Goal: Use online tool/utility: Use online tool/utility

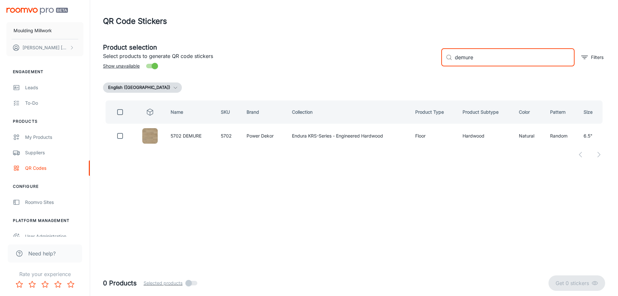
drag, startPoint x: 477, startPoint y: 57, endPoint x: 437, endPoint y: 58, distance: 39.3
click at [437, 58] on div "​ demure ​ Filters" at bounding box center [520, 54] width 169 height 35
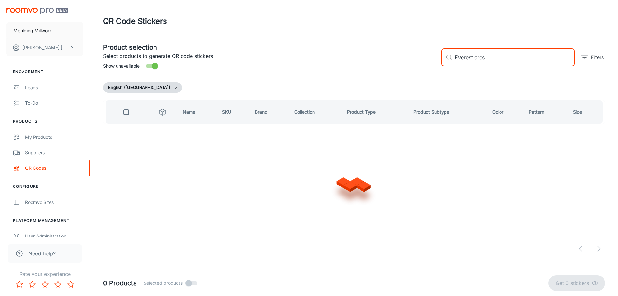
type input "Everest crest"
checkbox input "true"
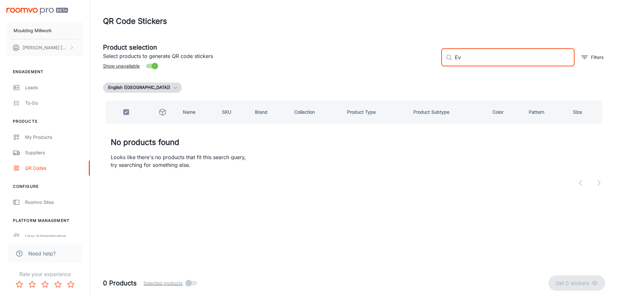
type input "E"
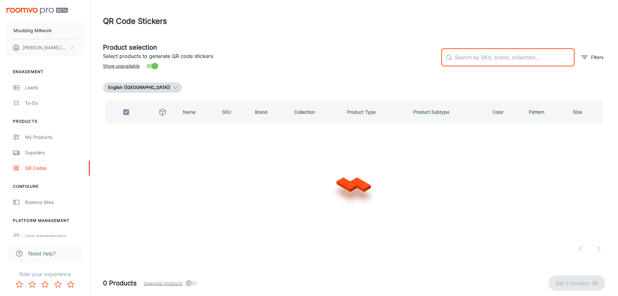
checkbox input "false"
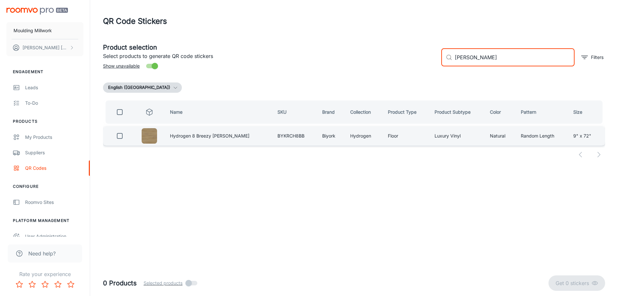
type input "[PERSON_NAME]"
click at [121, 134] on input "checkbox" at bounding box center [119, 135] width 13 height 13
checkbox input "true"
drag, startPoint x: 489, startPoint y: 58, endPoint x: 440, endPoint y: 58, distance: 49.3
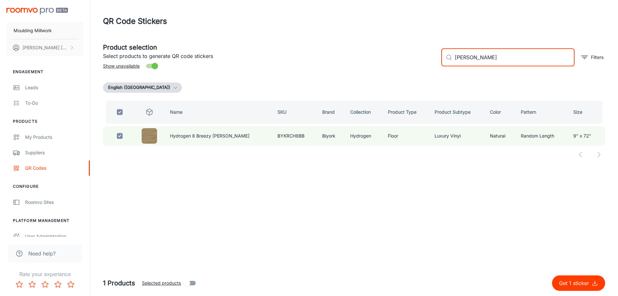
click at [440, 58] on div "​ breezy [PERSON_NAME] ​ Filters" at bounding box center [520, 54] width 169 height 35
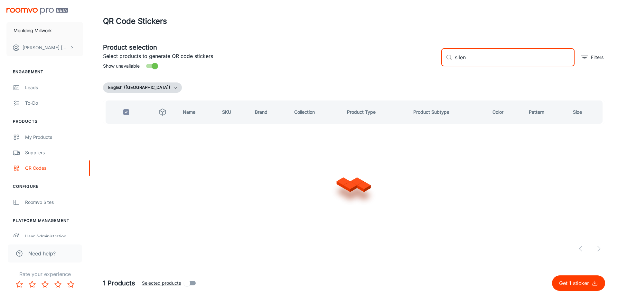
type input "silent"
checkbox input "false"
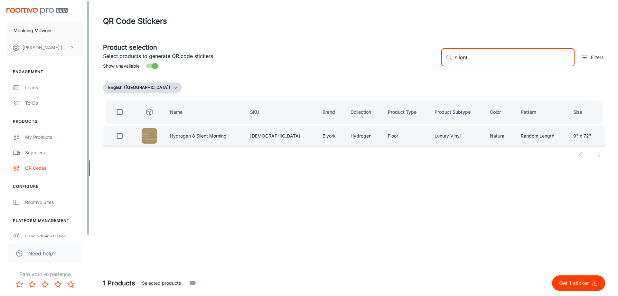
type input "silent"
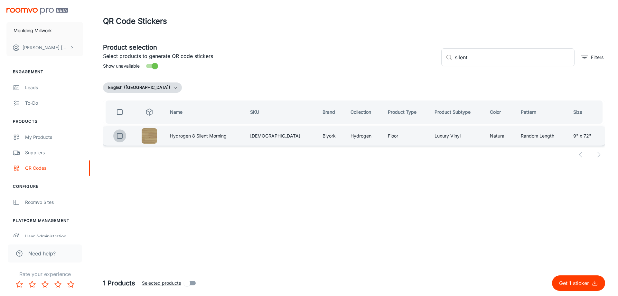
click at [122, 134] on input "checkbox" at bounding box center [119, 135] width 13 height 13
checkbox input "true"
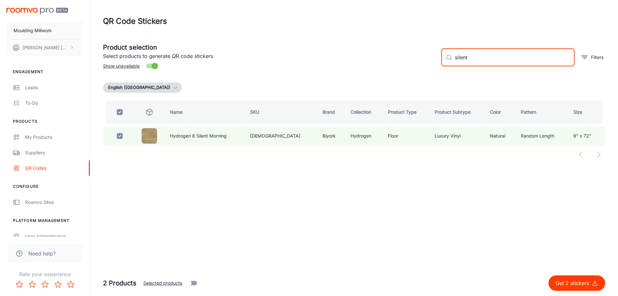
drag, startPoint x: 476, startPoint y: 55, endPoint x: 436, endPoint y: 59, distance: 39.5
click at [436, 59] on div "​ silent ​ Filters" at bounding box center [520, 54] width 169 height 35
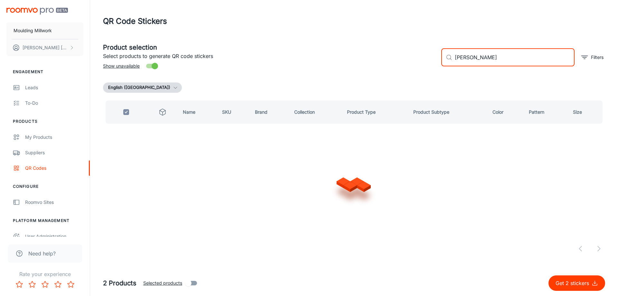
type input "mellow"
checkbox input "false"
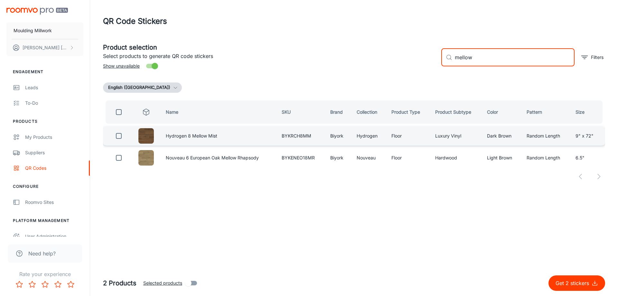
type input "mellow"
click at [119, 135] on input "checkbox" at bounding box center [118, 135] width 13 height 13
checkbox input "true"
drag, startPoint x: 474, startPoint y: 55, endPoint x: 424, endPoint y: 61, distance: 50.6
click at [424, 61] on div "Product selection Select products to generate QR code stickers Show unavailable…" at bounding box center [351, 54] width 507 height 35
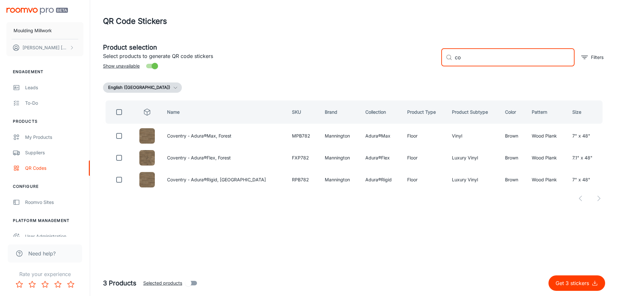
type input "c"
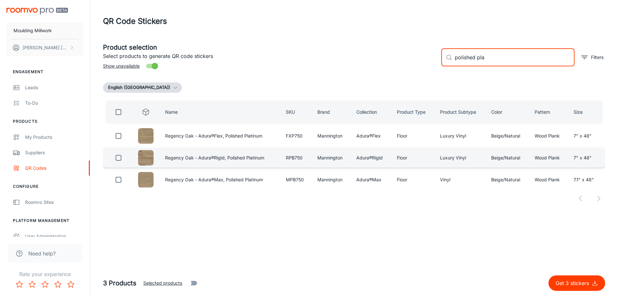
type input "polished pla"
click at [118, 158] on input "checkbox" at bounding box center [118, 157] width 13 height 13
checkbox input "true"
drag, startPoint x: 486, startPoint y: 56, endPoint x: 445, endPoint y: 59, distance: 40.7
click at [445, 59] on div "​ polished pla ​" at bounding box center [507, 57] width 133 height 18
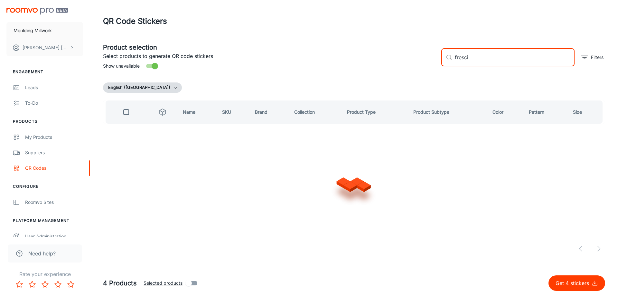
type input "fresc"
checkbox input "true"
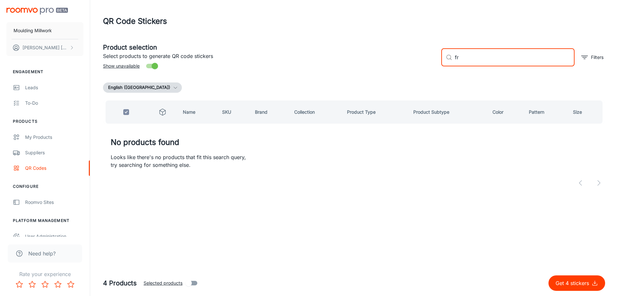
type input "f"
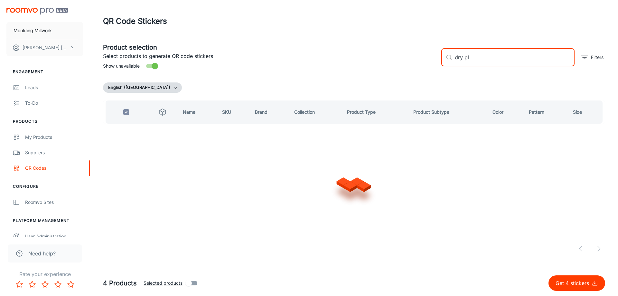
type input "dry pla"
checkbox input "false"
type input "dry plaster"
checkbox input "true"
type input "d"
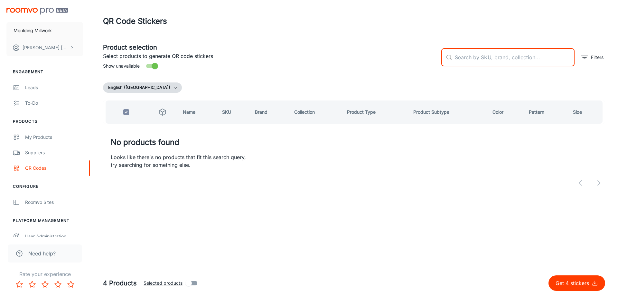
checkbox input "false"
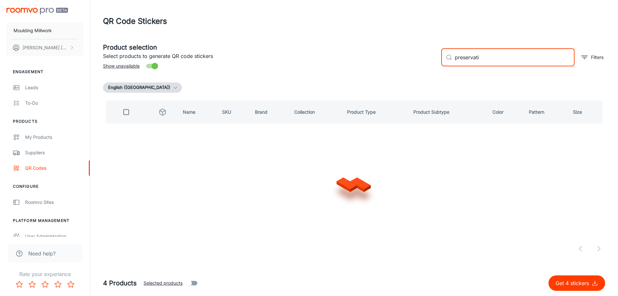
type input "preservatio"
checkbox input "true"
type input "p"
checkbox input "false"
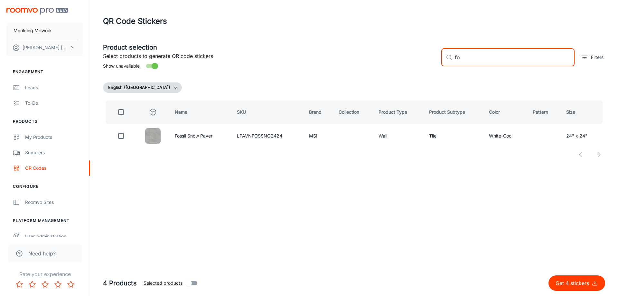
type input "f"
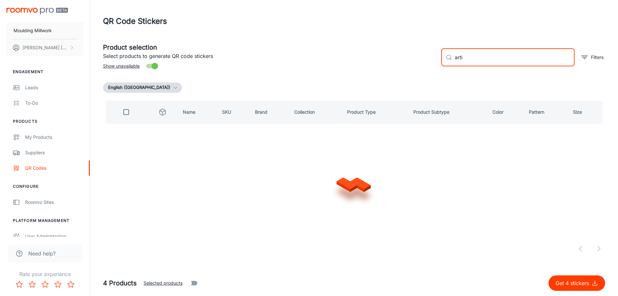
type input "artif"
checkbox input "true"
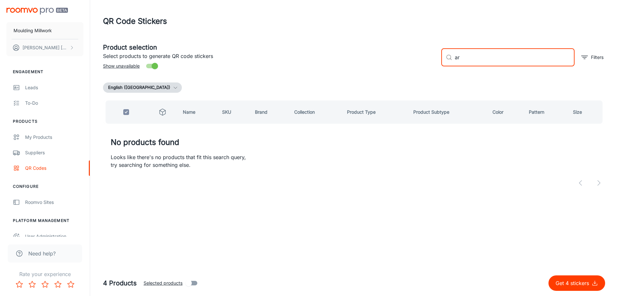
type input "a"
checkbox input "false"
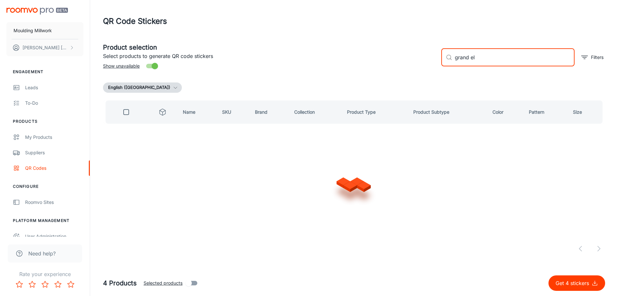
type input "grand ele"
checkbox input "true"
type input "g"
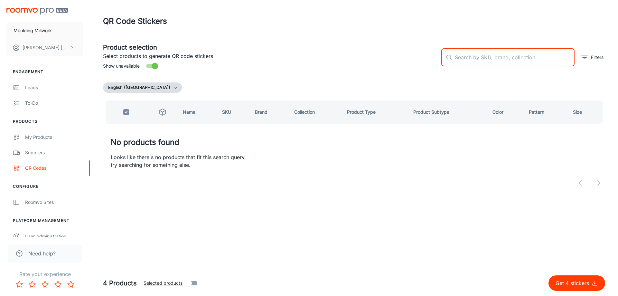
checkbox input "false"
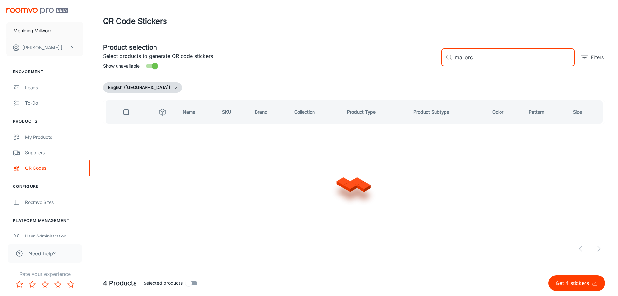
type input "[GEOGRAPHIC_DATA]"
checkbox input "true"
type input "m"
checkbox input "false"
type input "orca"
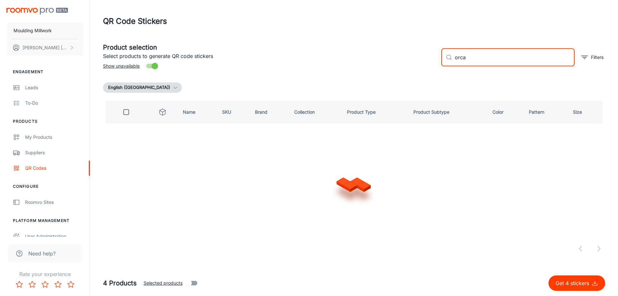
checkbox input "true"
type input "o"
checkbox input "false"
type input "torlys"
checkbox input "true"
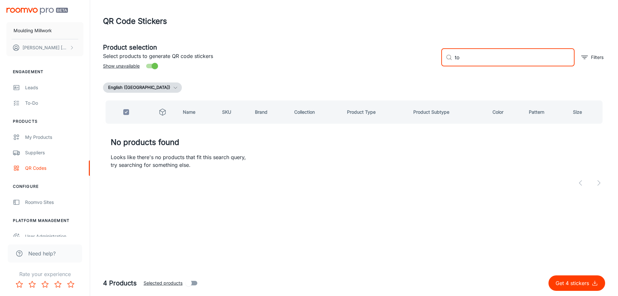
type input "t"
checkbox input "false"
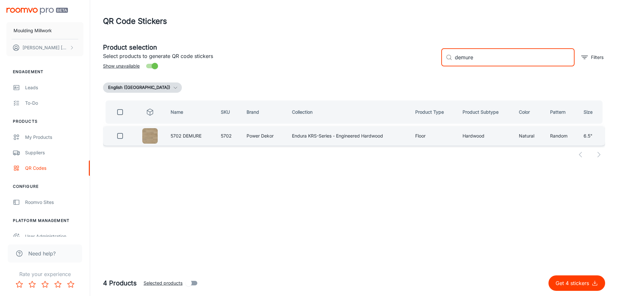
type input "demure"
click at [120, 136] on input "checkbox" at bounding box center [120, 135] width 13 height 13
checkbox input "true"
drag, startPoint x: 485, startPoint y: 55, endPoint x: 449, endPoint y: 59, distance: 35.9
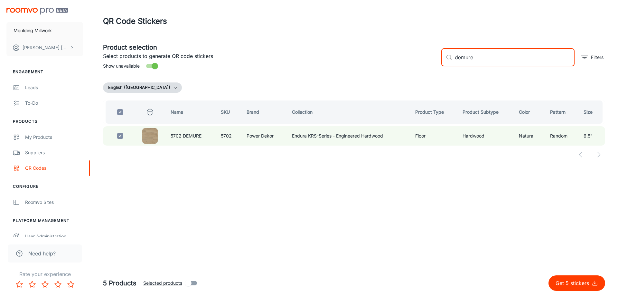
click at [449, 59] on div "​ demure ​" at bounding box center [507, 57] width 133 height 18
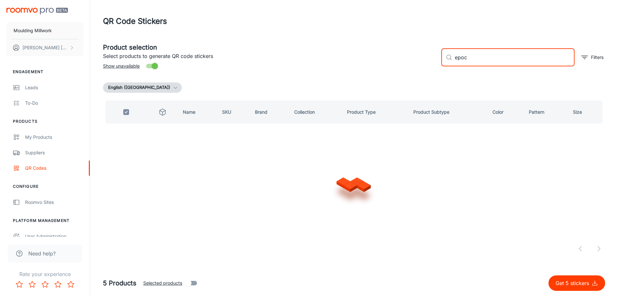
type input "epoch"
checkbox input "false"
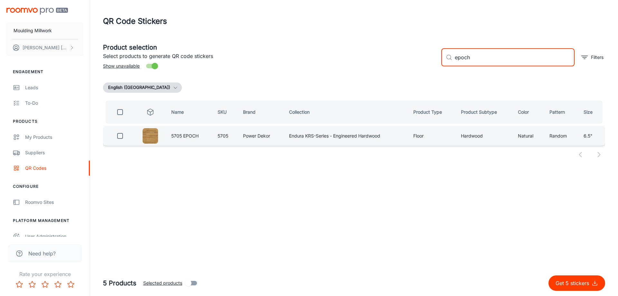
type input "epoch"
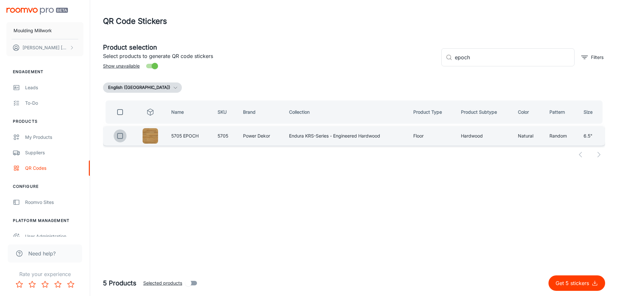
click at [119, 134] on input "checkbox" at bounding box center [120, 135] width 13 height 13
checkbox input "true"
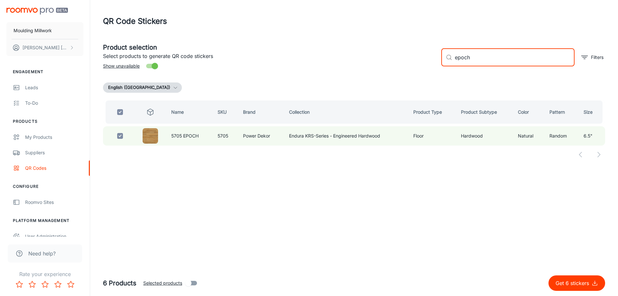
drag, startPoint x: 488, startPoint y: 55, endPoint x: 399, endPoint y: 59, distance: 88.9
click at [399, 58] on div "Product selection Select products to generate QR code stickers Show unavailable…" at bounding box center [351, 54] width 507 height 35
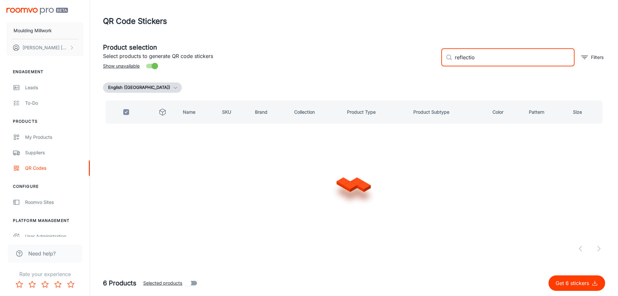
type input "reflection"
checkbox input "false"
type input "reflections"
checkbox input "true"
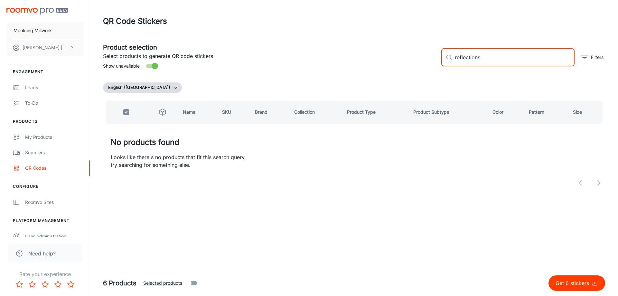
type input "reflection"
checkbox input "false"
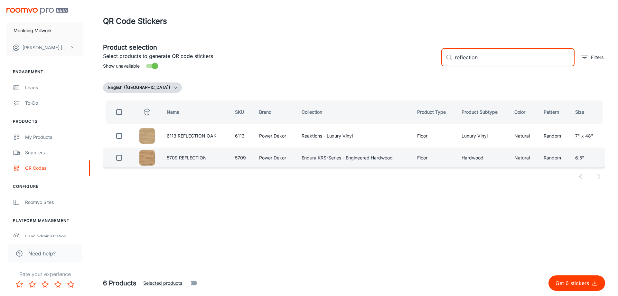
type input "reflection"
click at [119, 157] on input "checkbox" at bounding box center [119, 157] width 13 height 13
checkbox input "true"
drag, startPoint x: 482, startPoint y: 57, endPoint x: 423, endPoint y: 59, distance: 58.6
click at [423, 59] on div "Product selection Select products to generate QR code stickers Show unavailable…" at bounding box center [351, 54] width 507 height 35
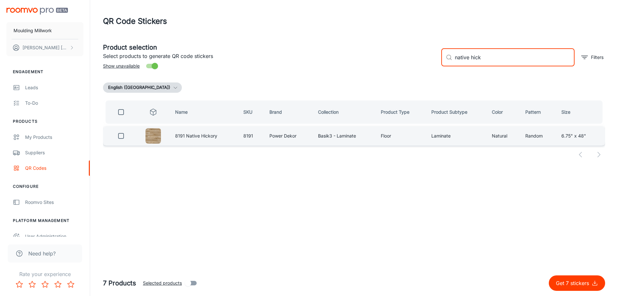
type input "native hick"
click at [122, 136] on input "checkbox" at bounding box center [121, 135] width 13 height 13
checkbox input "true"
drag, startPoint x: 501, startPoint y: 56, endPoint x: 456, endPoint y: 58, distance: 44.8
click at [456, 58] on input "native hick" at bounding box center [515, 57] width 120 height 18
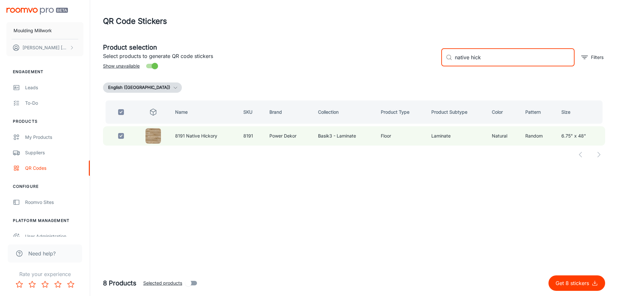
click at [574, 282] on p "Get 8 stickers" at bounding box center [574, 283] width 36 height 8
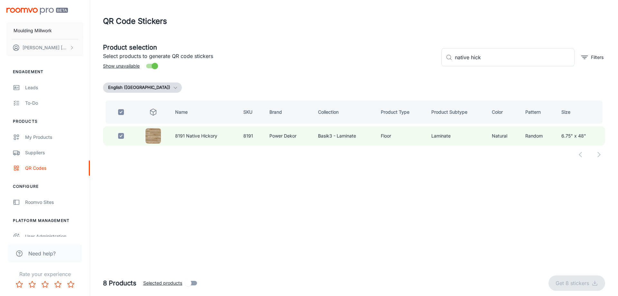
checkbox input "false"
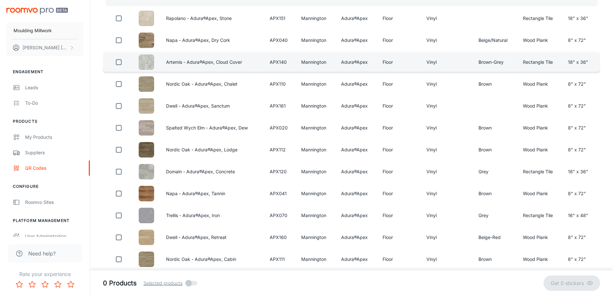
scroll to position [129, 0]
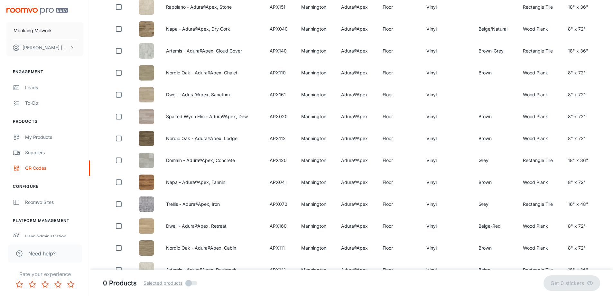
type input "apex"
